Goal: Use online tool/utility: Utilize a website feature to perform a specific function

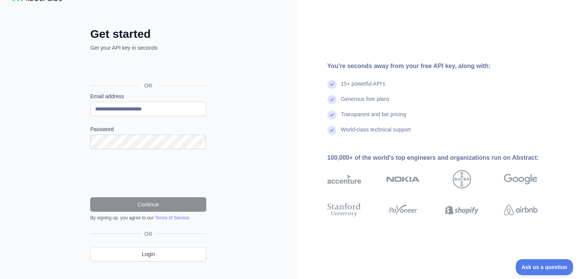
scroll to position [34, 0]
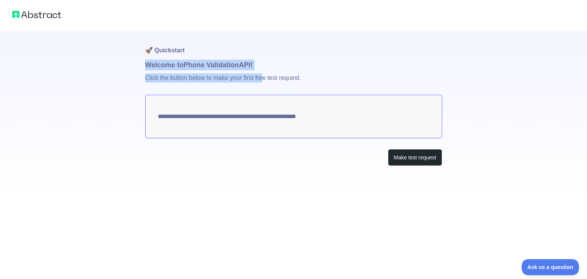
drag, startPoint x: 145, startPoint y: 68, endPoint x: 264, endPoint y: 70, distance: 118.9
click at [264, 70] on div "**********" at bounding box center [293, 114] width 297 height 166
click at [171, 79] on p "Click the button below to make your first free test request." at bounding box center [293, 82] width 297 height 24
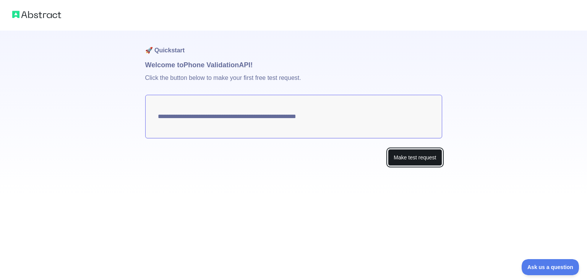
click at [413, 161] on button "Make test request" at bounding box center [415, 157] width 54 height 17
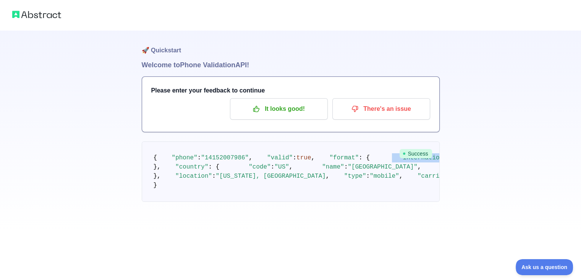
drag, startPoint x: 172, startPoint y: 194, endPoint x: 296, endPoint y: 197, distance: 123.1
click at [294, 199] on pre "{ "phone" : "[PHONE_NUMBER]" , "valid" : true , "format" : { "international" : …" at bounding box center [291, 171] width 298 height 60
drag, startPoint x: 179, startPoint y: 202, endPoint x: 278, endPoint y: 203, distance: 99.4
click at [278, 202] on pre "{ "phone" : "[PHONE_NUMBER]" , "valid" : true , "format" : { "international" : …" at bounding box center [291, 171] width 298 height 60
drag, startPoint x: 164, startPoint y: 222, endPoint x: 208, endPoint y: 224, distance: 44.4
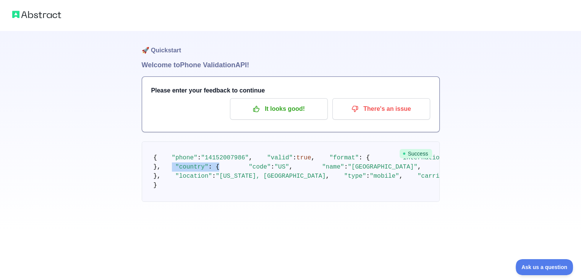
click at [208, 202] on pre "{ "phone" : "[PHONE_NUMBER]" , "valid" : true , "format" : { "international" : …" at bounding box center [291, 171] width 298 height 60
drag, startPoint x: 174, startPoint y: 230, endPoint x: 252, endPoint y: 224, distance: 78.2
click at [252, 202] on pre "{ "phone" : "[PHONE_NUMBER]" , "valid" : true , "format" : { "international" : …" at bounding box center [291, 171] width 298 height 60
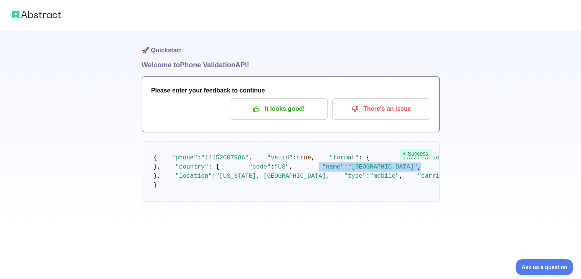
drag, startPoint x: 176, startPoint y: 181, endPoint x: 260, endPoint y: 180, distance: 84.5
click at [260, 180] on pre "{ "phone" : "[PHONE_NUMBER]" , "valid" : true , "format" : { "international" : …" at bounding box center [291, 171] width 298 height 60
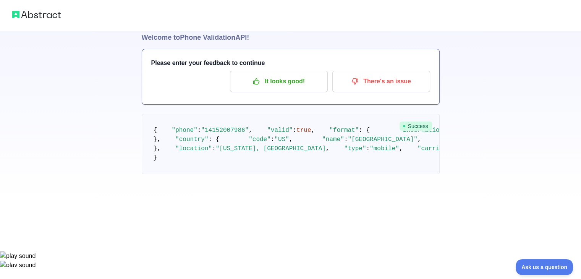
drag, startPoint x: 180, startPoint y: 184, endPoint x: 231, endPoint y: 188, distance: 51.1
click at [231, 174] on pre "{ "phone" : "[PHONE_NUMBER]" , "valid" : true , "format" : { "international" : …" at bounding box center [291, 144] width 298 height 60
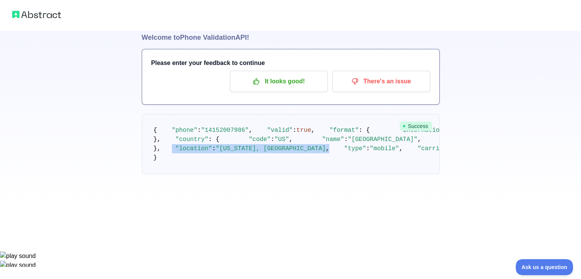
drag, startPoint x: 162, startPoint y: 207, endPoint x: 308, endPoint y: 202, distance: 145.7
click at [308, 174] on pre "{ "phone" : "[PHONE_NUMBER]" , "valid" : true , "format" : { "international" : …" at bounding box center [291, 144] width 298 height 60
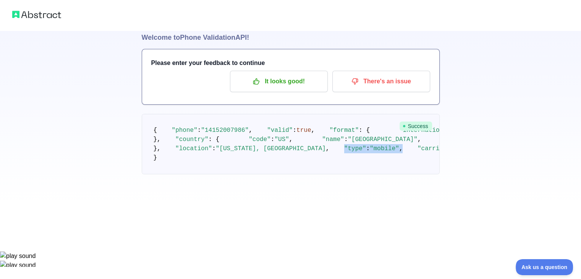
drag, startPoint x: 166, startPoint y: 214, endPoint x: 229, endPoint y: 213, distance: 63.5
click at [229, 174] on pre "{ "phone" : "[PHONE_NUMBER]" , "valid" : true , "format" : { "international" : …" at bounding box center [291, 144] width 298 height 60
drag, startPoint x: 163, startPoint y: 224, endPoint x: 297, endPoint y: 203, distance: 135.4
click at [283, 174] on pre "{ "phone" : "[PHONE_NUMBER]" , "valid" : true , "format" : { "international" : …" at bounding box center [291, 144] width 298 height 60
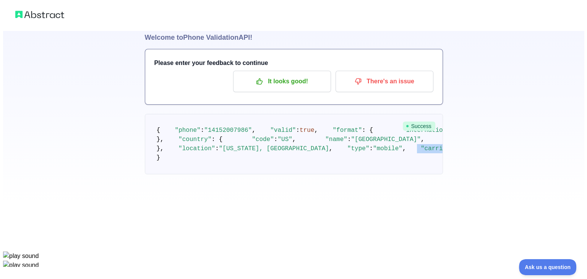
scroll to position [0, 0]
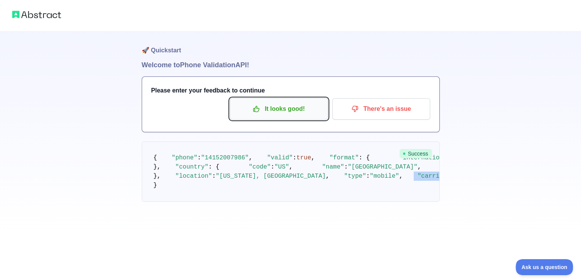
click at [279, 114] on p "It looks good!" at bounding box center [279, 108] width 86 height 13
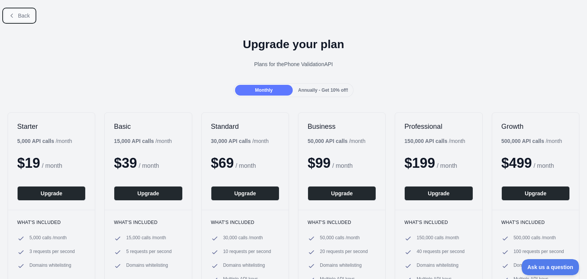
click at [29, 15] on span "Back" at bounding box center [24, 16] width 12 height 6
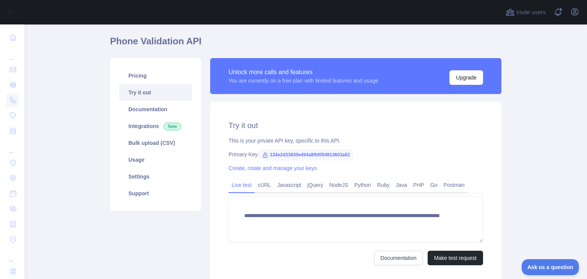
scroll to position [28, 0]
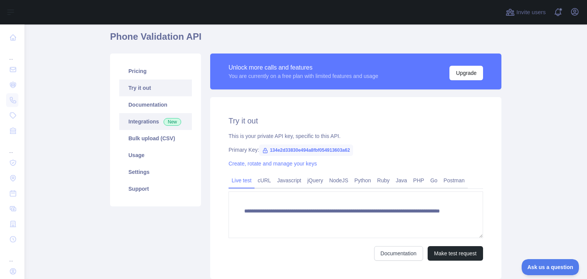
click at [150, 123] on link "Integrations New" at bounding box center [155, 121] width 73 height 17
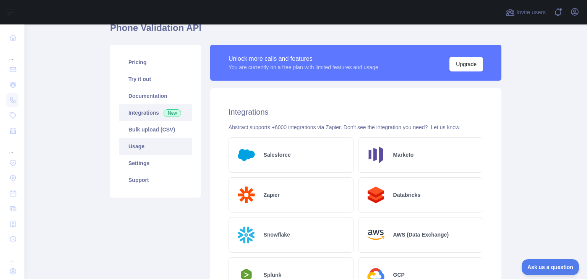
scroll to position [35, 0]
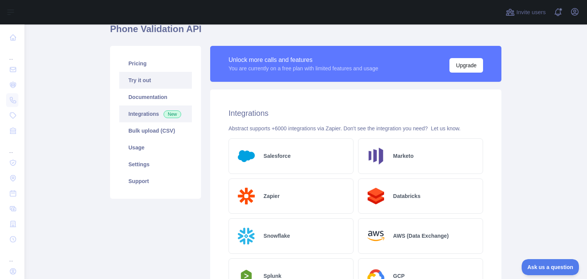
click at [142, 78] on link "Try it out" at bounding box center [155, 80] width 73 height 17
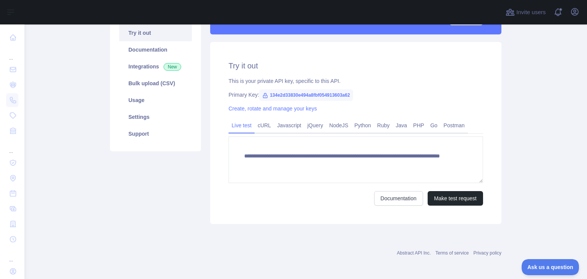
scroll to position [84, 0]
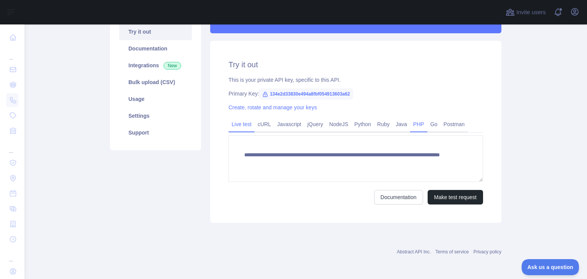
click at [414, 122] on link "PHP" at bounding box center [418, 124] width 17 height 12
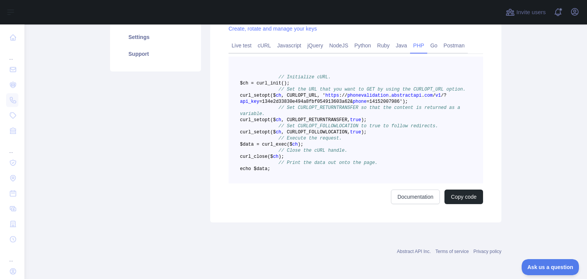
scroll to position [182, 0]
drag, startPoint x: 271, startPoint y: 106, endPoint x: 396, endPoint y: 105, distance: 125.0
click at [396, 105] on pre "// Initialize cURL. $ch = curl _init() ; // Set the URL that you want to GET by…" at bounding box center [356, 120] width 255 height 127
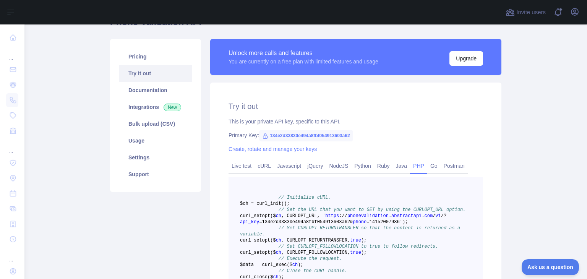
scroll to position [0, 0]
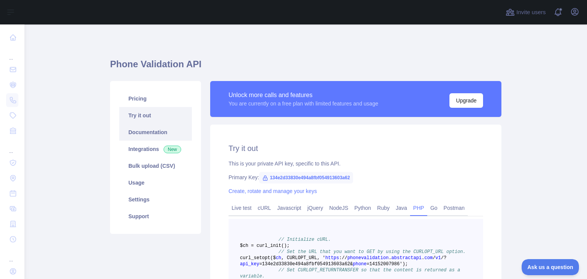
click at [142, 135] on link "Documentation" at bounding box center [155, 132] width 73 height 17
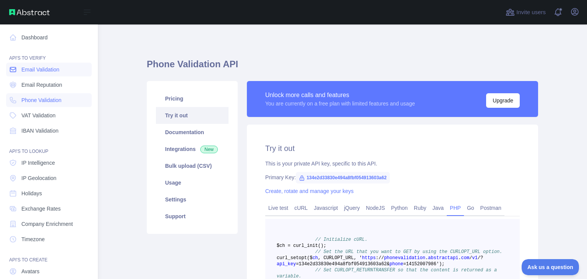
click at [41, 73] on span "Email Validation" at bounding box center [40, 70] width 38 height 8
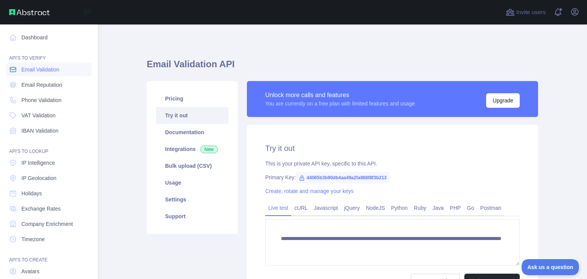
click at [24, 72] on span "Email Validation" at bounding box center [40, 70] width 38 height 8
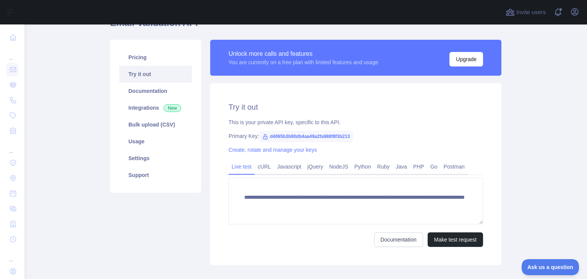
scroll to position [52, 0]
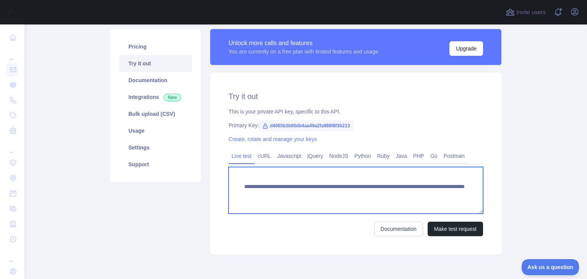
click at [409, 197] on textarea "**********" at bounding box center [356, 190] width 255 height 47
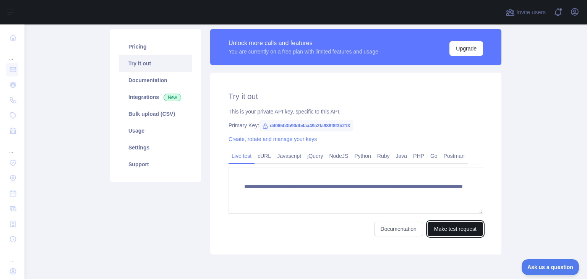
click at [442, 228] on button "Make test request" at bounding box center [455, 229] width 55 height 15
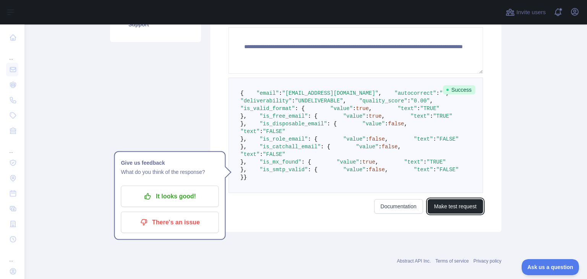
scroll to position [202, 0]
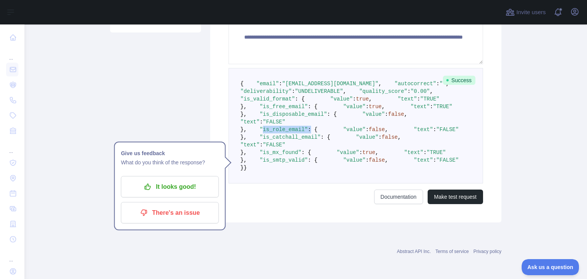
drag, startPoint x: 252, startPoint y: 214, endPoint x: 296, endPoint y: 212, distance: 44.0
click at [296, 133] on span ""is_role_email" : {" at bounding box center [282, 130] width 71 height 6
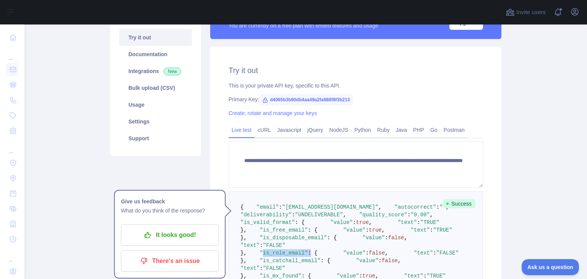
scroll to position [77, 0]
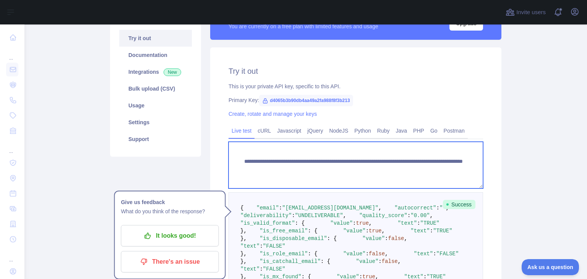
click at [404, 167] on textarea "**********" at bounding box center [356, 165] width 255 height 47
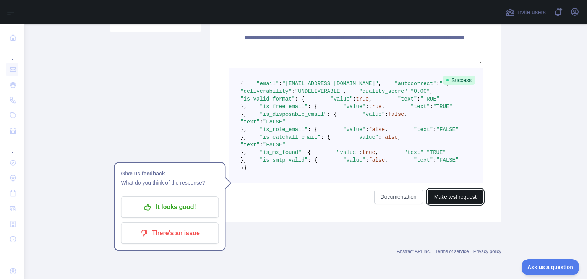
click at [447, 204] on button "Make test request" at bounding box center [455, 197] width 55 height 15
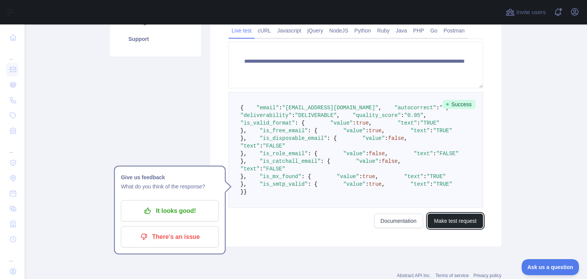
scroll to position [176, 0]
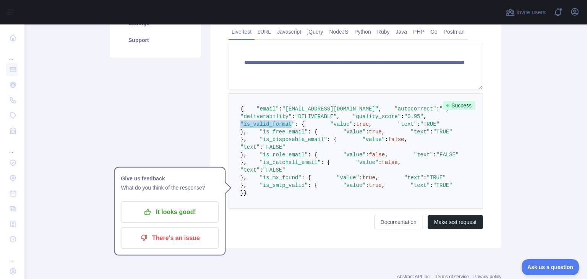
drag, startPoint x: 249, startPoint y: 148, endPoint x: 296, endPoint y: 149, distance: 47.0
click at [295, 127] on span ""is_valid_format"" at bounding box center [267, 124] width 55 height 6
click at [330, 127] on span ""value"" at bounding box center [341, 124] width 23 height 6
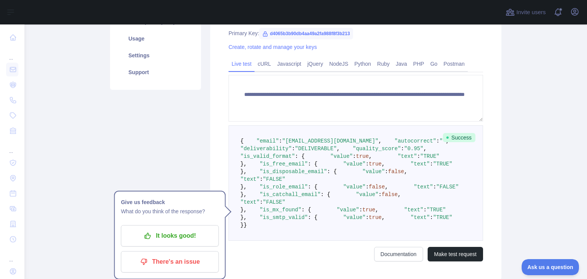
scroll to position [144, 0]
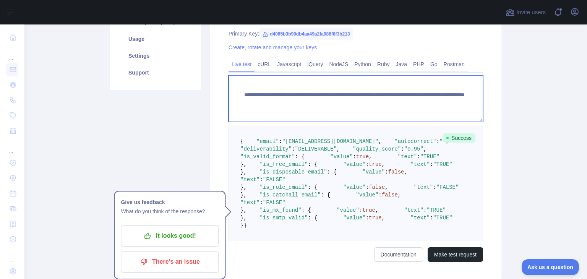
click at [405, 100] on textarea "**********" at bounding box center [356, 98] width 255 height 47
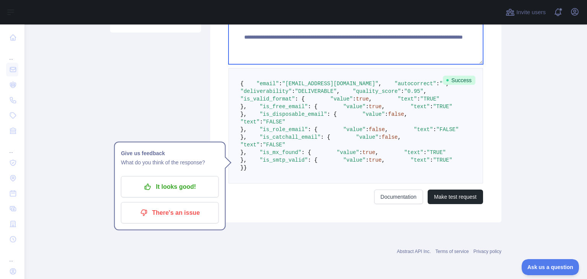
scroll to position [291, 0]
type textarea "**********"
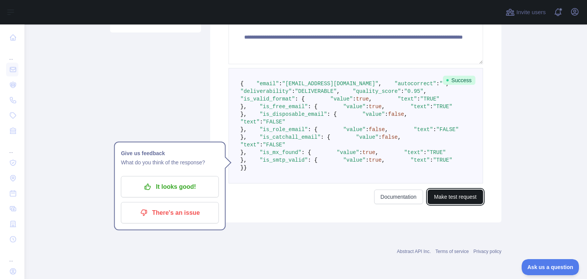
click at [451, 204] on button "Make test request" at bounding box center [455, 197] width 55 height 15
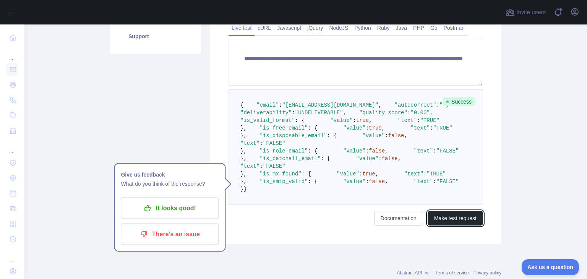
scroll to position [180, 0]
drag, startPoint x: 305, startPoint y: 127, endPoint x: 343, endPoint y: 130, distance: 38.3
click at [343, 115] on span ""UNDELIVERABLE"" at bounding box center [319, 112] width 48 height 6
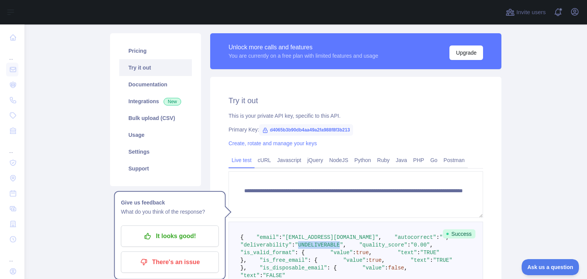
scroll to position [48, 0]
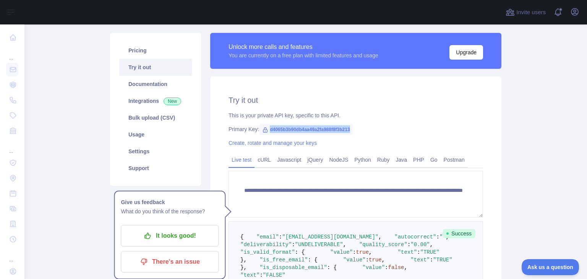
drag, startPoint x: 266, startPoint y: 130, endPoint x: 346, endPoint y: 124, distance: 80.5
click at [346, 124] on span "d4065b3b90db4aa49a2fa988f8f3b213" at bounding box center [306, 129] width 94 height 11
copy span "d4065b3b90db4aa49a2fa988f8f3b213"
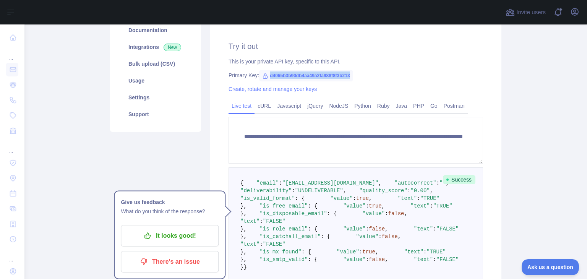
scroll to position [103, 0]
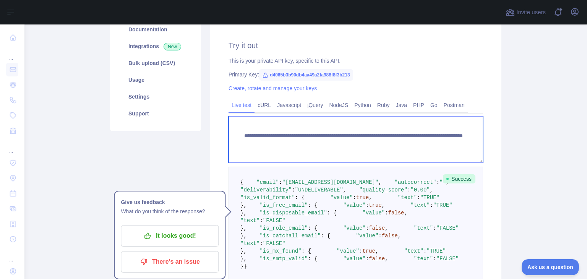
click at [378, 151] on textarea "**********" at bounding box center [356, 139] width 255 height 47
drag, startPoint x: 264, startPoint y: 145, endPoint x: 351, endPoint y: 142, distance: 87.2
click at [351, 142] on textarea "**********" at bounding box center [356, 139] width 255 height 47
drag, startPoint x: 436, startPoint y: 145, endPoint x: 231, endPoint y: 135, distance: 205.2
click at [231, 135] on textarea "**********" at bounding box center [356, 139] width 255 height 47
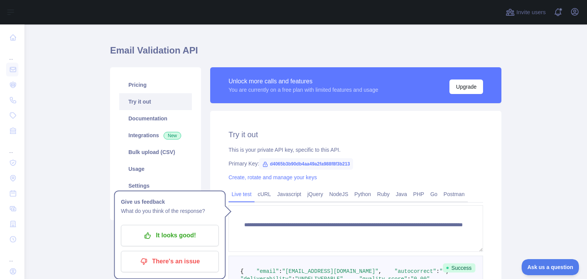
scroll to position [14, 0]
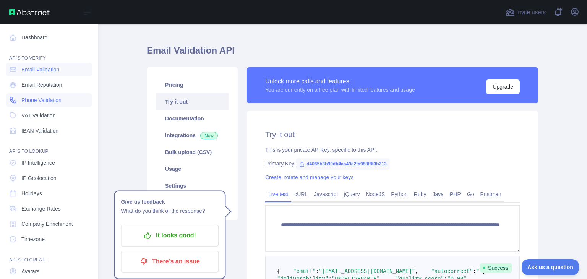
click at [37, 106] on link "Phone Validation" at bounding box center [49, 100] width 86 height 14
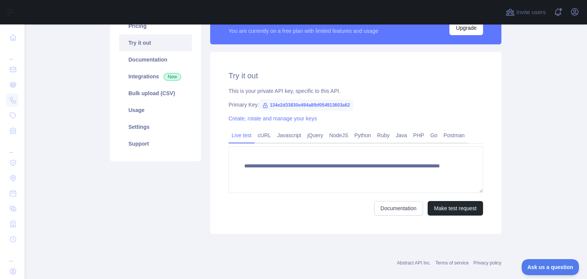
scroll to position [75, 0]
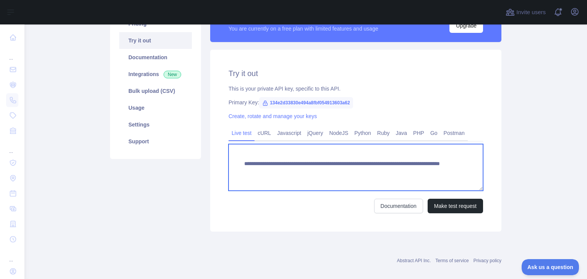
drag, startPoint x: 419, startPoint y: 187, endPoint x: 222, endPoint y: 161, distance: 198.9
click at [222, 161] on div "**********" at bounding box center [355, 141] width 291 height 182
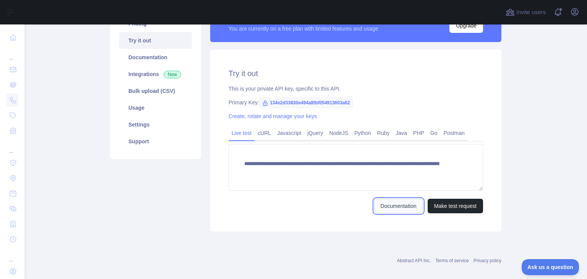
click at [396, 206] on link "Documentation" at bounding box center [398, 206] width 49 height 15
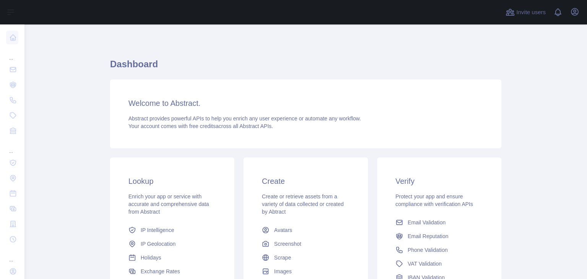
scroll to position [102, 0]
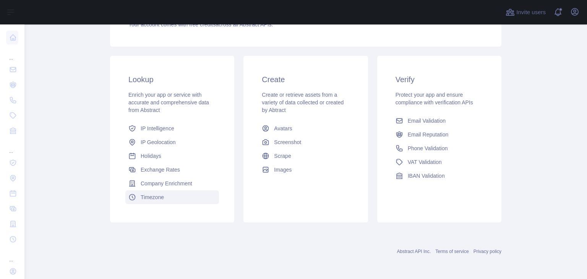
click at [162, 196] on link "Timezone" at bounding box center [172, 197] width 94 height 14
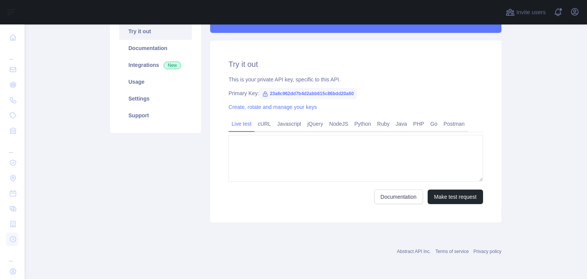
type textarea "**********"
